Goal: Transaction & Acquisition: Purchase product/service

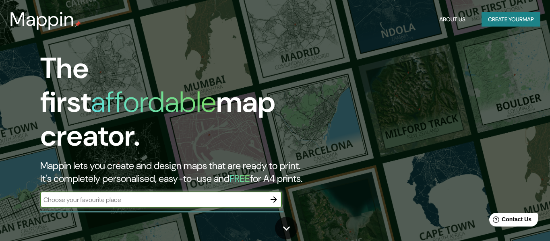
click at [488, 15] on button "Create your map" at bounding box center [510, 19] width 59 height 15
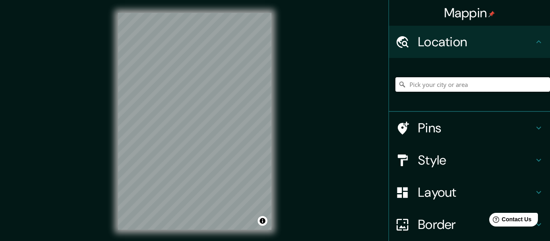
click at [450, 87] on input "Pick your city or area" at bounding box center [472, 84] width 155 height 14
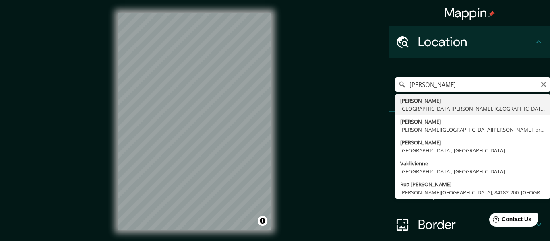
type input "[PERSON_NAME], [GEOGRAPHIC_DATA][PERSON_NAME], [GEOGRAPHIC_DATA]"
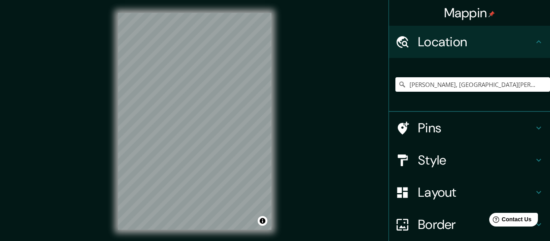
click at [437, 132] on h4 "Pins" at bounding box center [476, 128] width 116 height 16
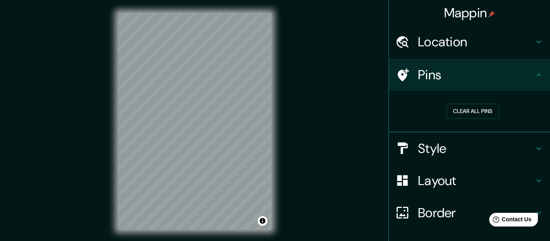
click at [453, 41] on h4 "Location" at bounding box center [476, 42] width 116 height 16
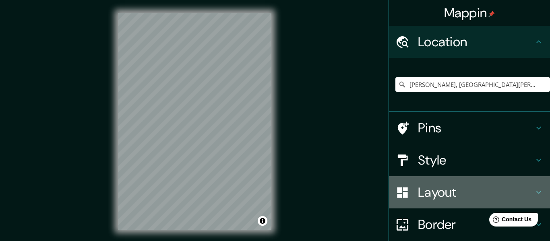
click at [433, 202] on div "Layout" at bounding box center [469, 192] width 161 height 32
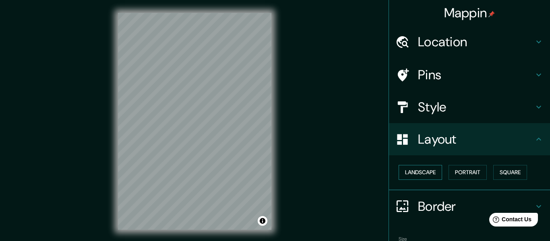
click at [436, 175] on button "Landscape" at bounding box center [419, 172] width 43 height 15
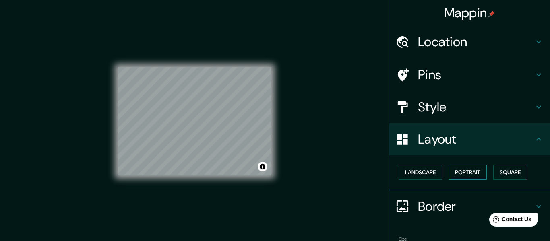
click at [463, 173] on button "Portrait" at bounding box center [467, 172] width 38 height 15
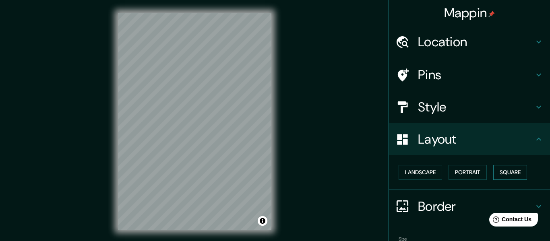
click at [518, 174] on button "Square" at bounding box center [510, 172] width 34 height 15
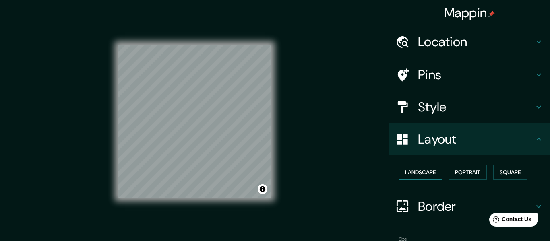
click at [433, 173] on button "Landscape" at bounding box center [419, 172] width 43 height 15
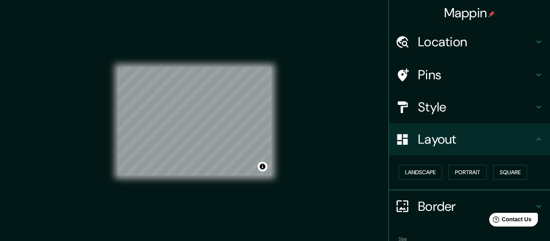
click at [426, 212] on h4 "Border" at bounding box center [476, 206] width 116 height 16
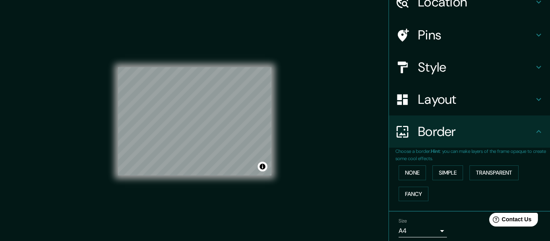
scroll to position [87, 0]
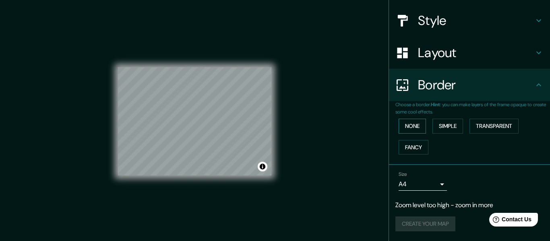
click at [422, 128] on button "None" at bounding box center [411, 126] width 27 height 15
click at [455, 127] on button "Simple" at bounding box center [447, 126] width 31 height 15
click at [481, 129] on button "Transparent" at bounding box center [493, 126] width 49 height 15
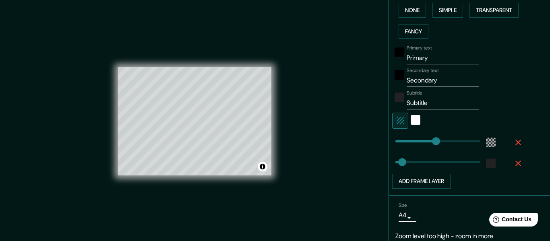
scroll to position [233, 0]
